Goal: Information Seeking & Learning: Learn about a topic

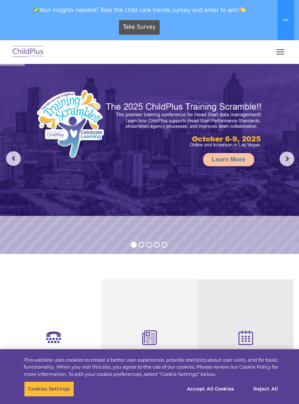
select select "MEDIUM"
click at [26, 60] on img at bounding box center [28, 51] width 34 height 17
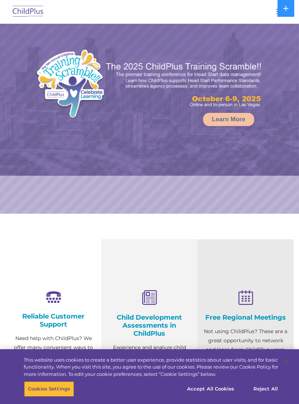
select select "MEDIUM"
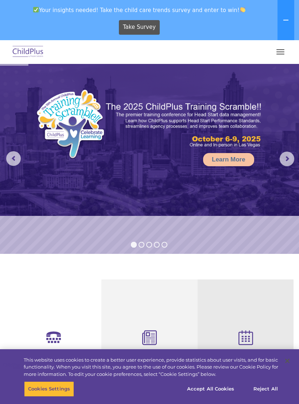
click at [278, 47] on button "button" at bounding box center [280, 52] width 15 height 12
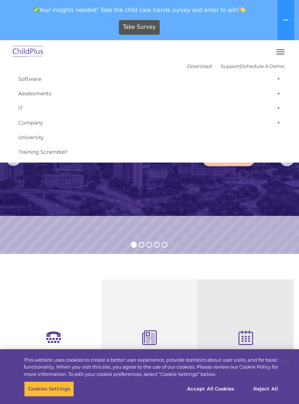
click at [280, 291] on div "Free Regional Meetings Not using ChildPlus? These are a great opportunity to ne…" at bounding box center [246, 391] width 96 height 224
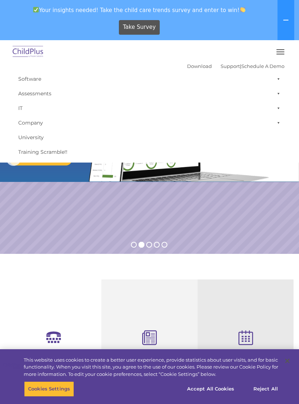
click at [283, 50] on button "button" at bounding box center [280, 52] width 15 height 12
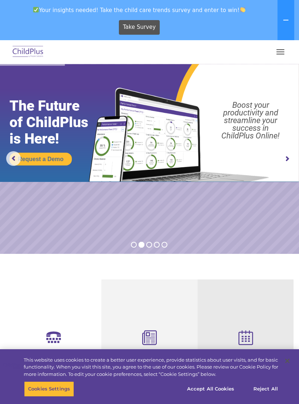
click at [283, 54] on span "button" at bounding box center [281, 54] width 8 height 1
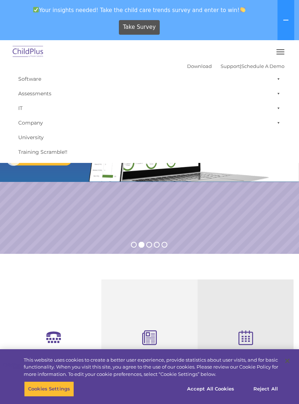
click at [288, 22] on icon at bounding box center [286, 20] width 6 height 6
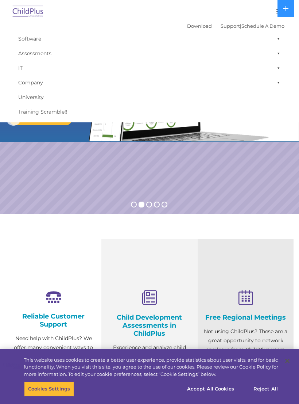
click at [288, 13] on button at bounding box center [286, 8] width 17 height 17
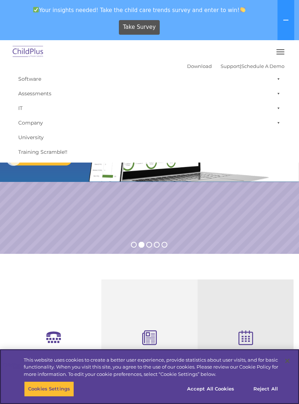
click at [55, 393] on button "Cookies Settings" at bounding box center [49, 388] width 50 height 15
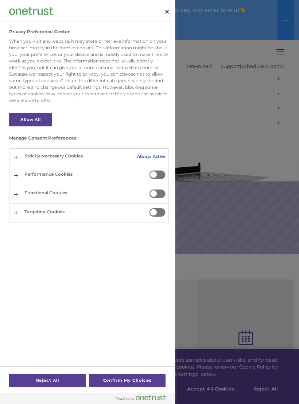
click at [267, 137] on div at bounding box center [149, 202] width 299 height 404
click at [166, 18] on button "Close" at bounding box center [167, 12] width 16 height 16
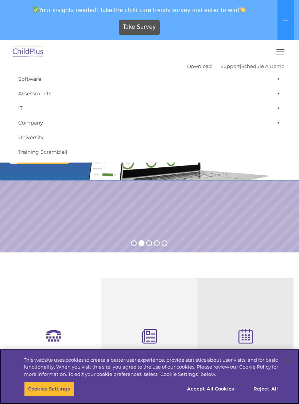
click at [276, 387] on button "Reject All" at bounding box center [266, 388] width 46 height 15
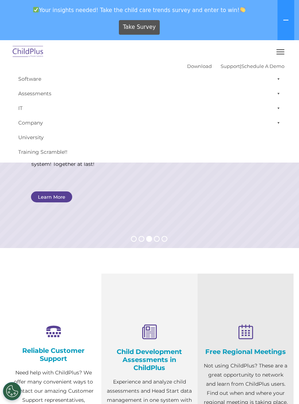
scroll to position [0, 0]
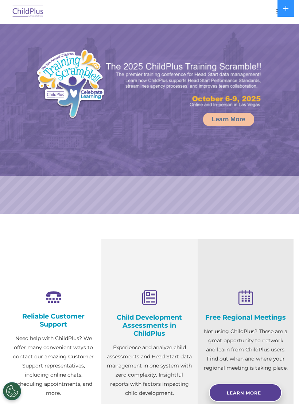
select select "MEDIUM"
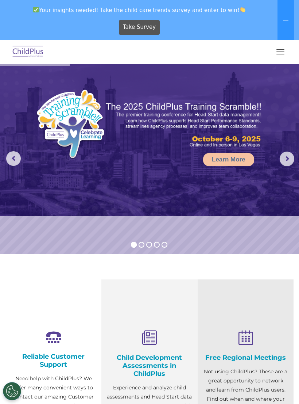
click at [284, 53] on button "button" at bounding box center [280, 52] width 15 height 12
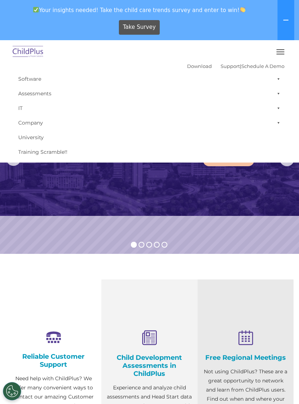
click at [80, 296] on div "Reliable Customer Support Need help with ChildPlus? We offer many convenient wa…" at bounding box center [53, 391] width 96 height 224
